Goal: Task Accomplishment & Management: Manage account settings

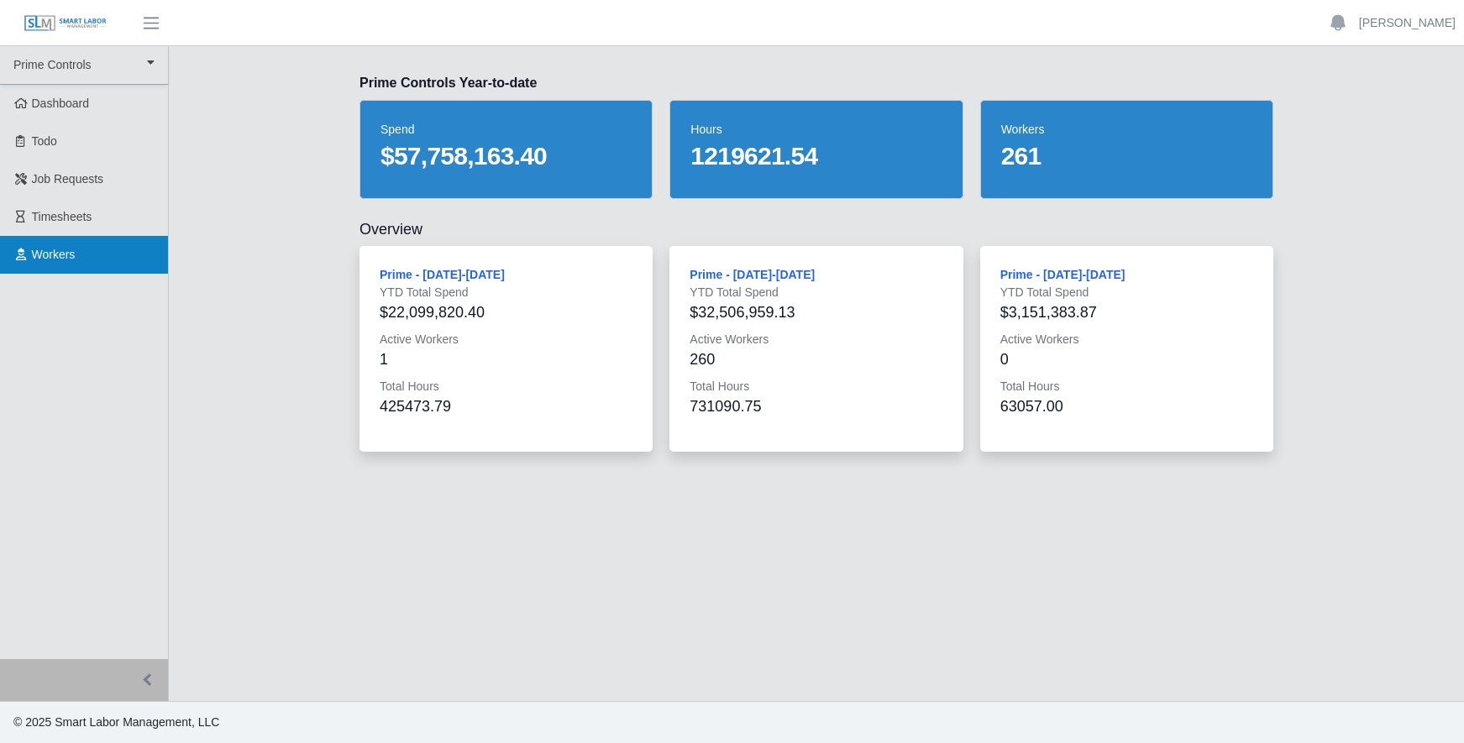
click at [58, 263] on link "Workers" at bounding box center [84, 255] width 168 height 38
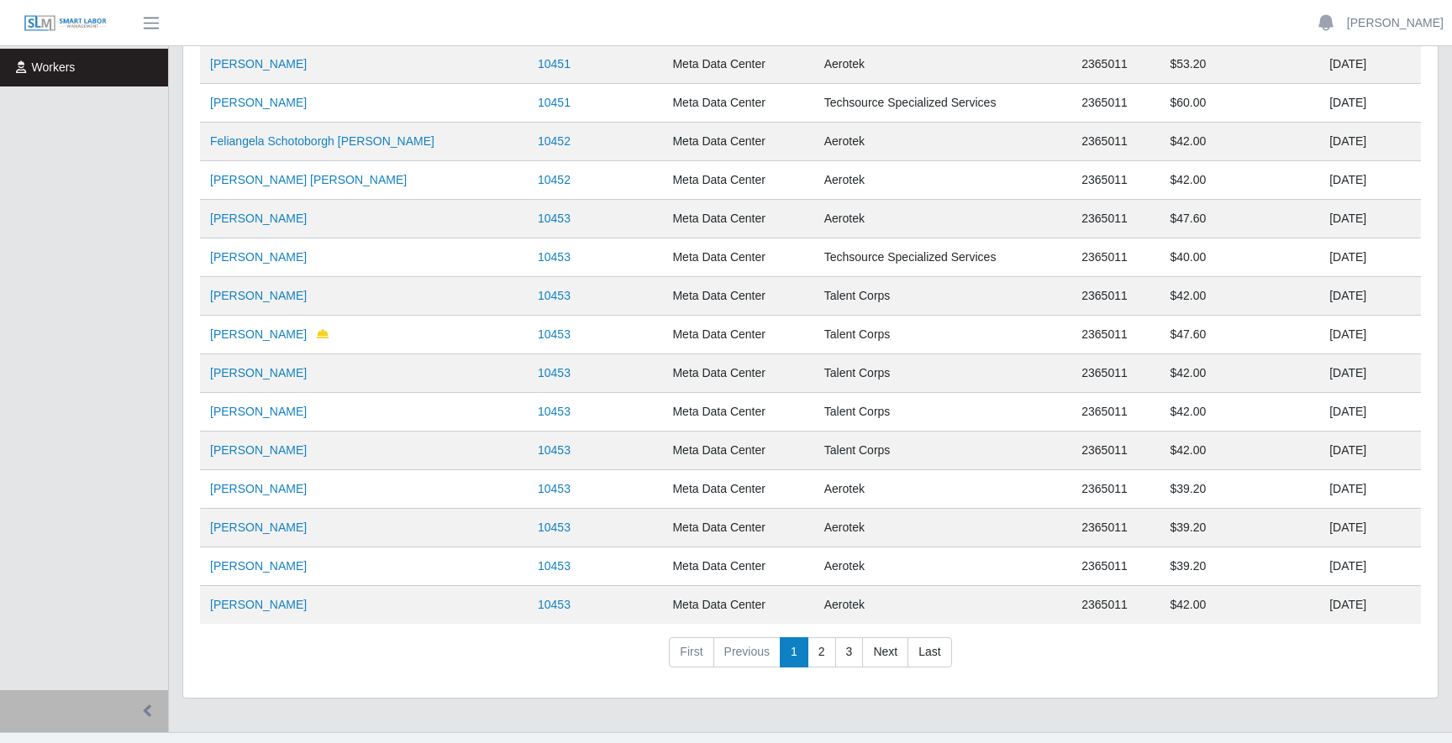
scroll to position [218, 0]
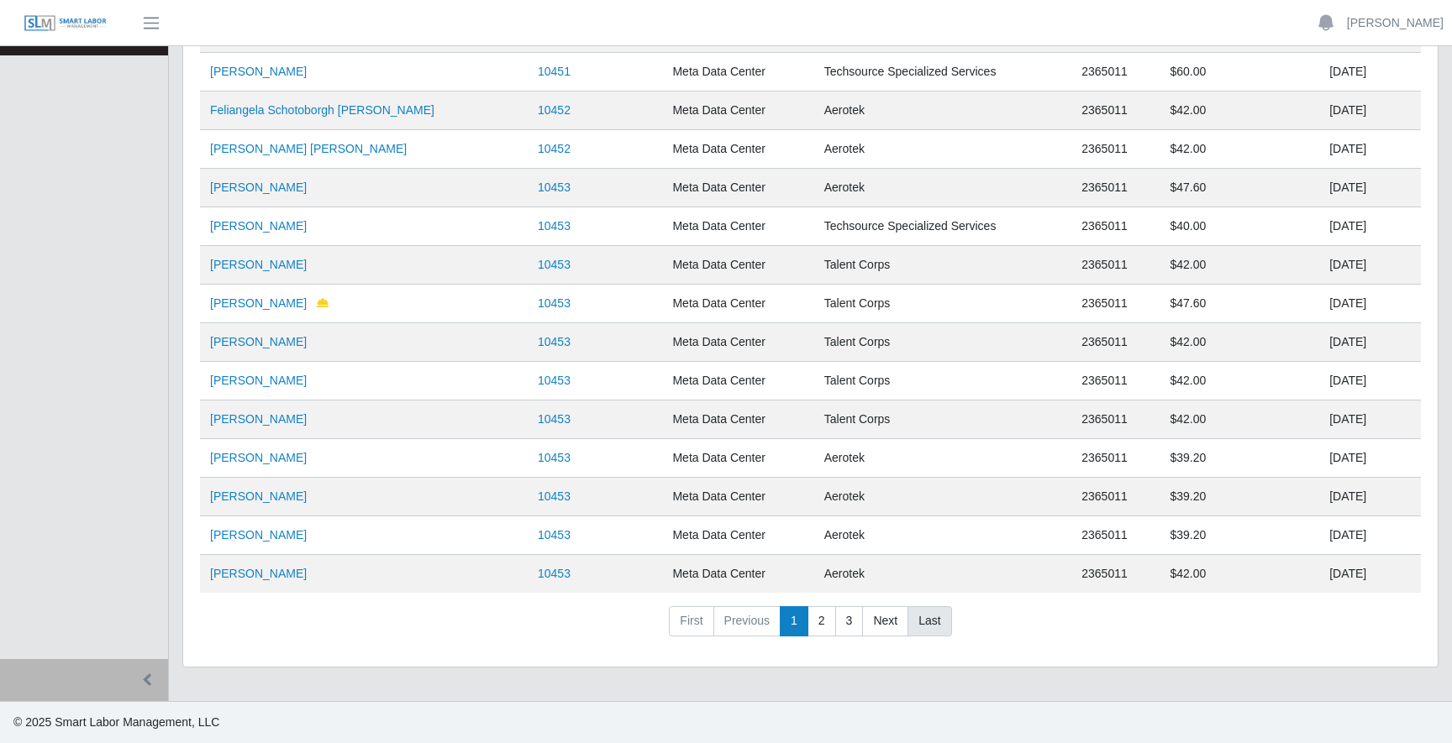
click at [936, 623] on link "Last" at bounding box center [929, 622] width 44 height 30
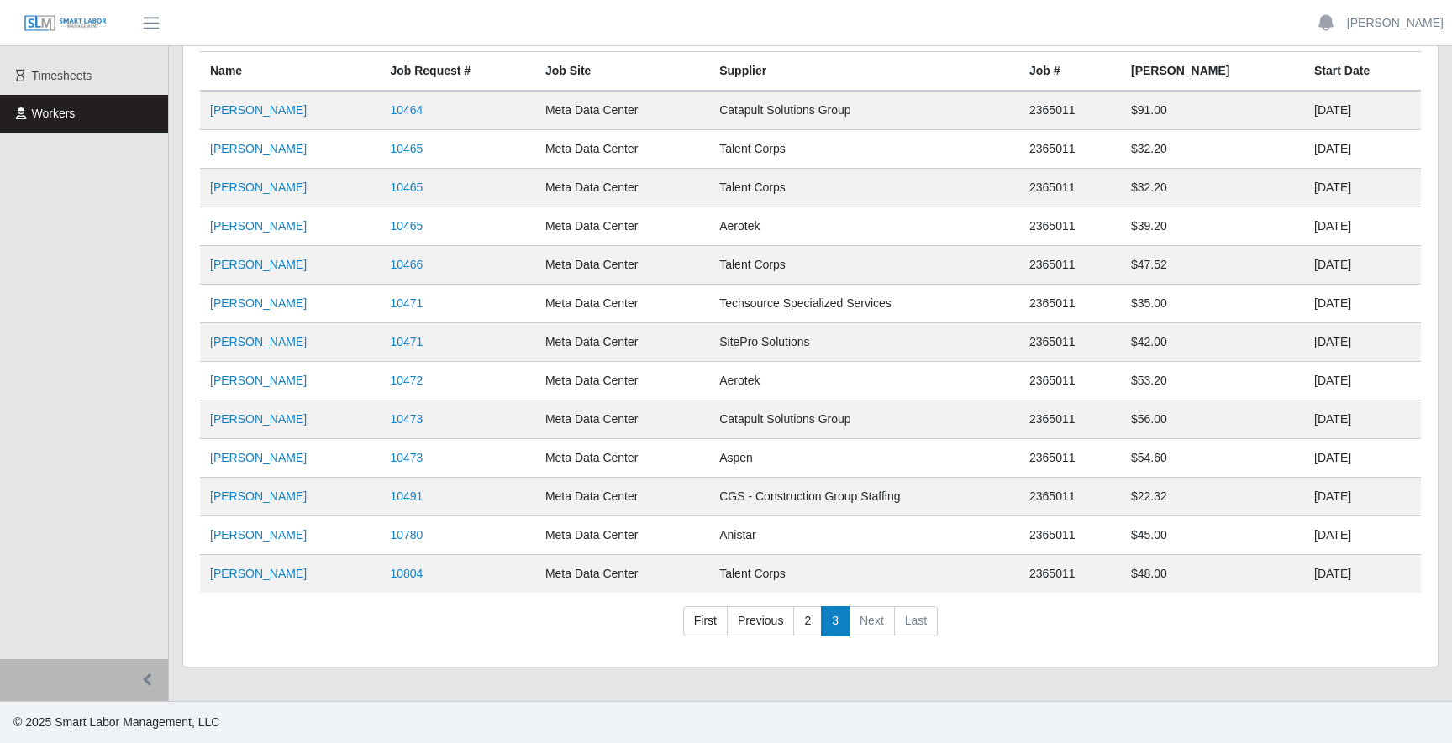
scroll to position [141, 0]
click at [920, 628] on li "Last" at bounding box center [916, 622] width 43 height 30
click at [492, 656] on div "**********" at bounding box center [810, 296] width 1254 height 741
